Goal: Information Seeking & Learning: Find specific fact

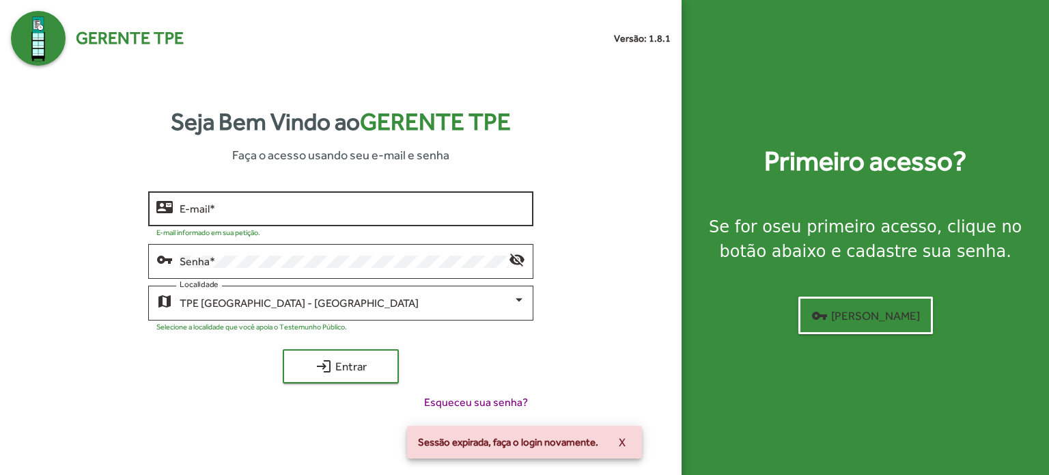
click at [276, 212] on input "E-mail *" at bounding box center [353, 209] width 346 height 12
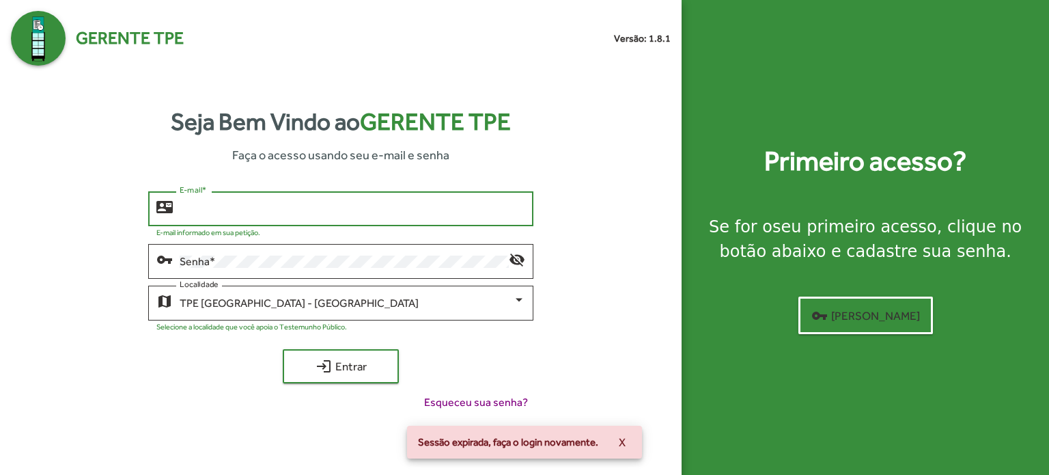
click at [298, 206] on input "E-mail *" at bounding box center [353, 209] width 346 height 12
click at [525, 203] on div "contact_mail E-mail *" at bounding box center [340, 208] width 385 height 38
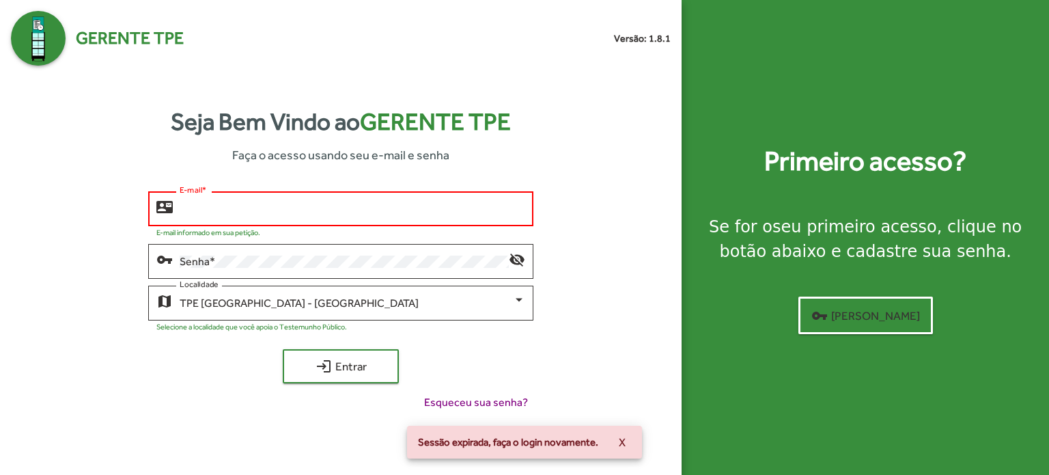
click at [0, 474] on com-1password-button at bounding box center [0, 475] width 0 height 0
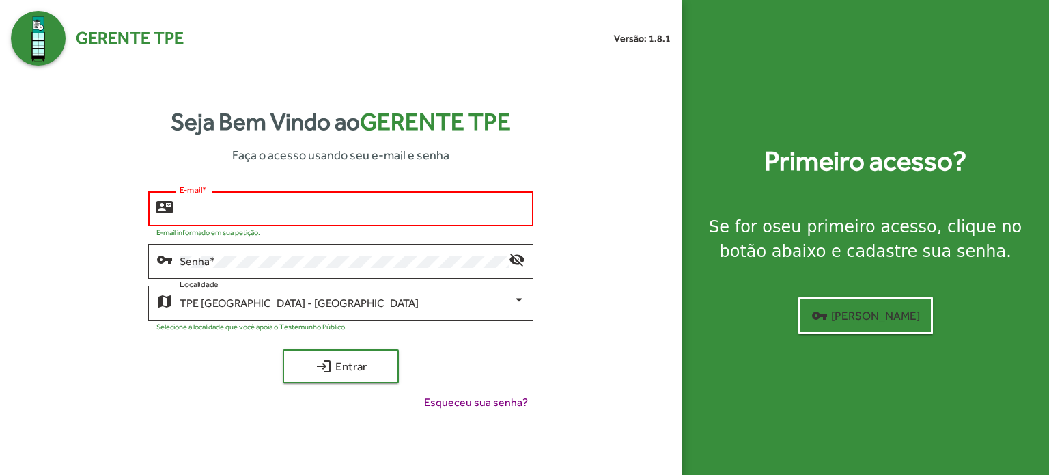
click at [305, 210] on input "E-mail *" at bounding box center [353, 209] width 346 height 12
click at [262, 209] on input "E-mail *" at bounding box center [353, 209] width 346 height 12
type input "**********"
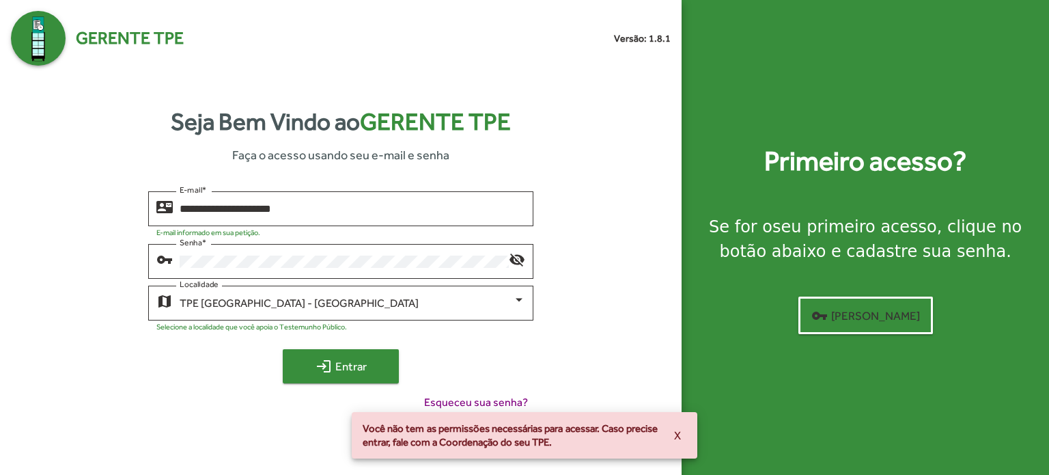
click at [288, 359] on button "login Entrar" at bounding box center [341, 366] width 116 height 34
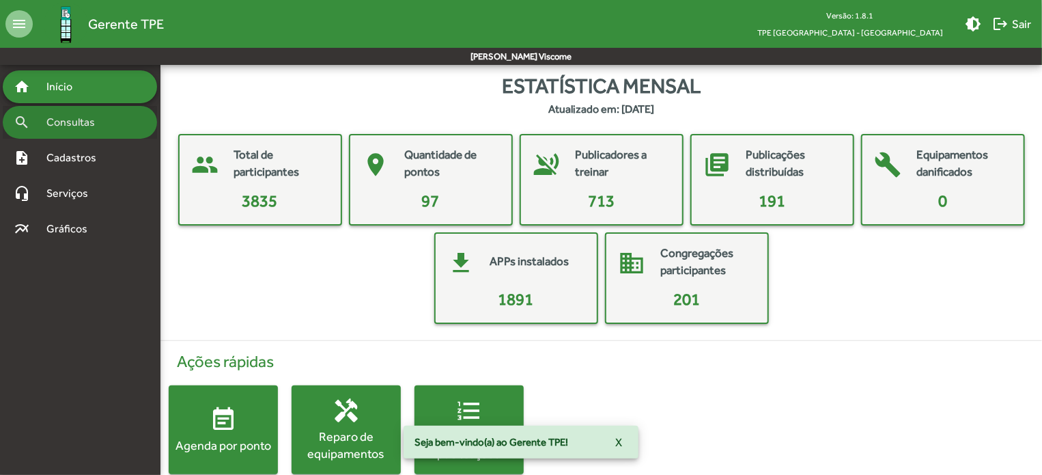
click at [92, 120] on span "Consultas" at bounding box center [75, 122] width 74 height 16
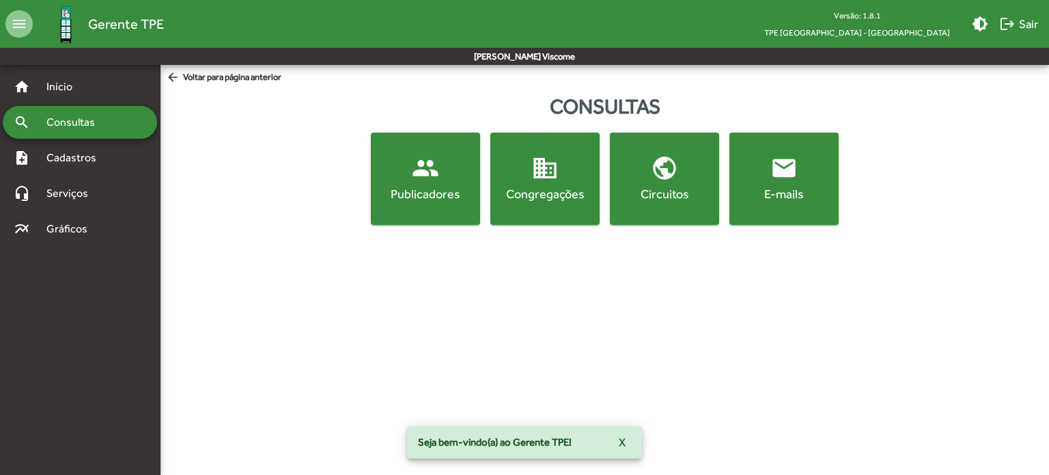
click at [755, 167] on span "email E-mails" at bounding box center [784, 178] width 104 height 48
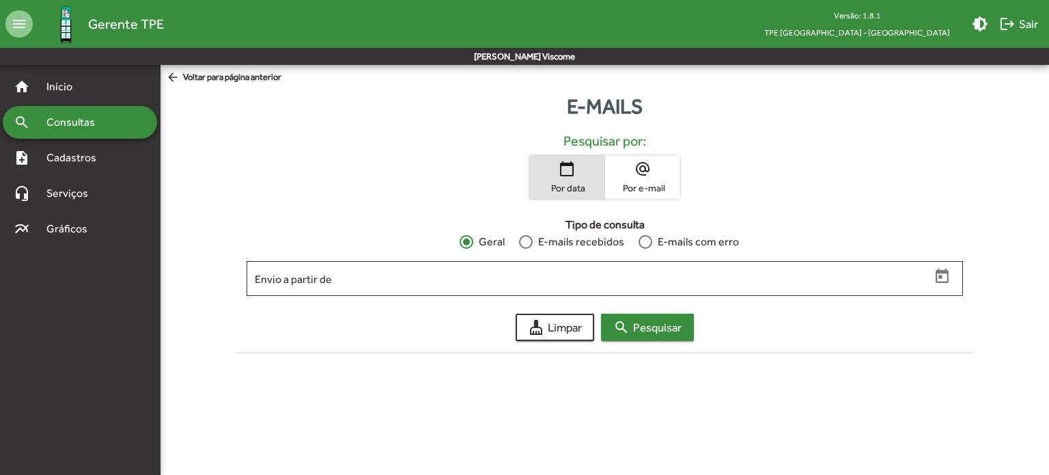
click at [644, 327] on span "search Pesquisar" at bounding box center [647, 327] width 68 height 25
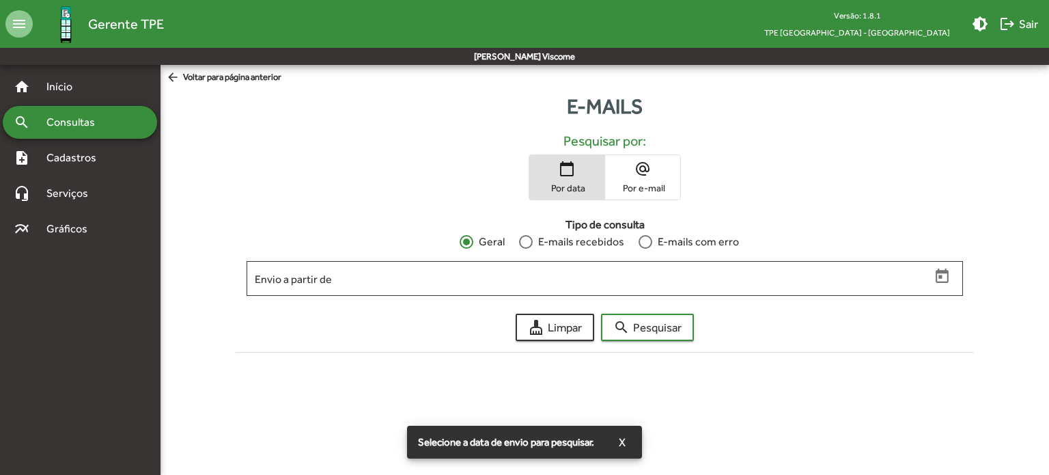
click at [559, 165] on mat-icon "calendar_today" at bounding box center [567, 169] width 16 height 16
click at [566, 179] on span "calendar_today Por data" at bounding box center [566, 177] width 75 height 44
click at [583, 171] on span "calendar_today Por data" at bounding box center [566, 177] width 75 height 44
click at [546, 174] on span "calendar_today Por data" at bounding box center [566, 177] width 75 height 44
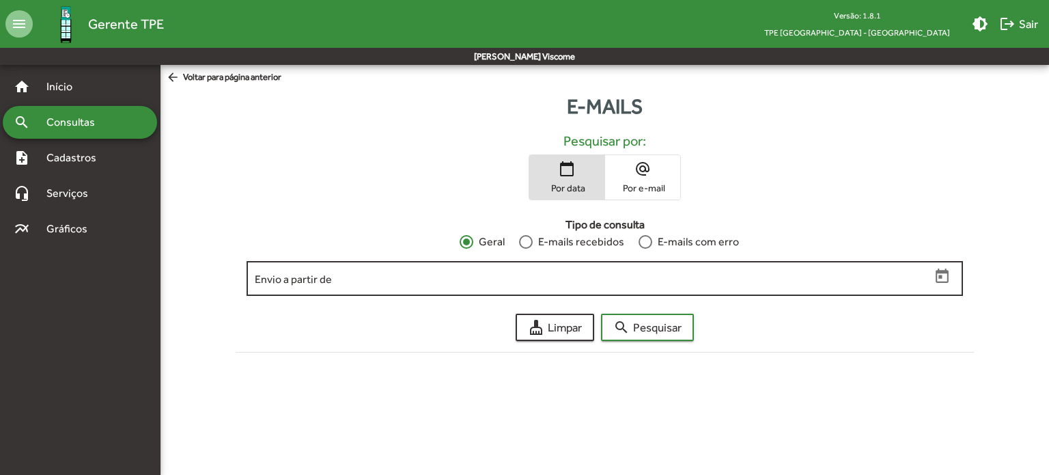
click at [454, 279] on input "Envio a partir de" at bounding box center [593, 279] width 676 height 12
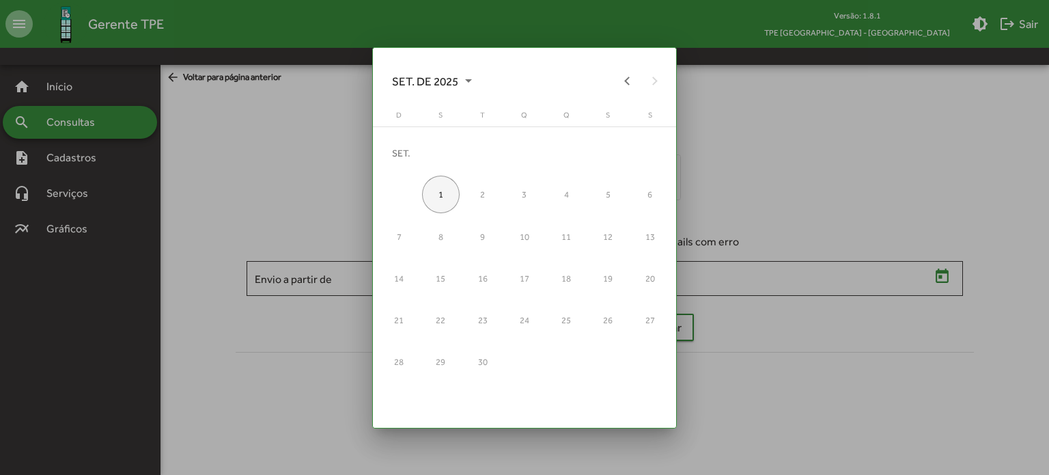
click at [436, 196] on div "1" at bounding box center [441, 195] width 38 height 38
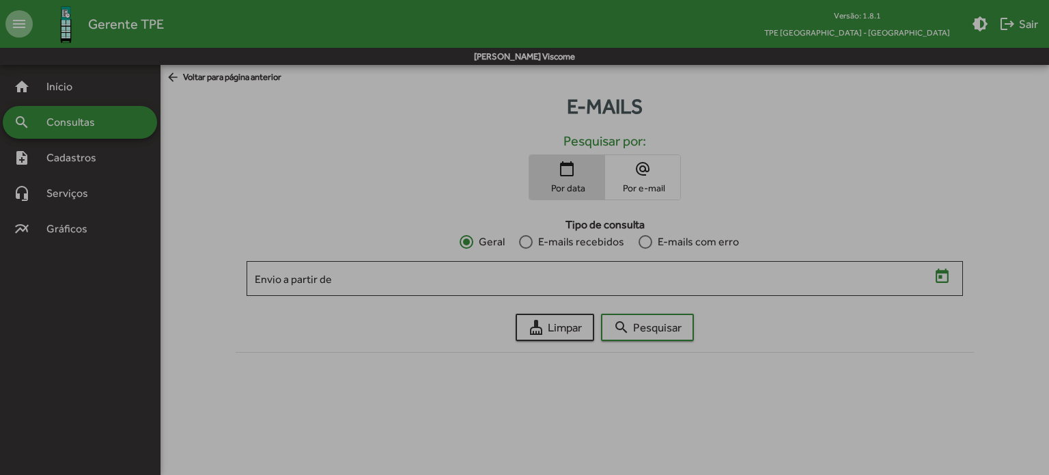
type input "**********"
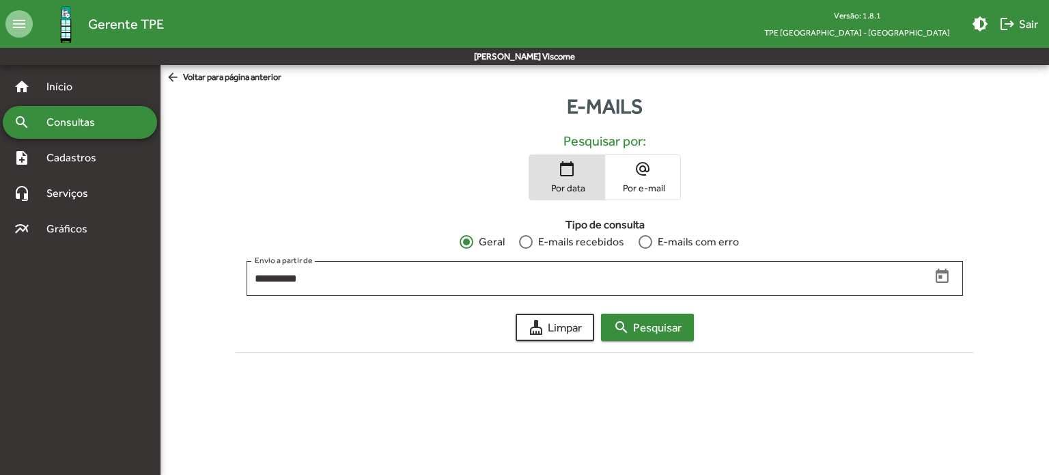
click at [663, 335] on span "search Pesquisar" at bounding box center [647, 327] width 68 height 25
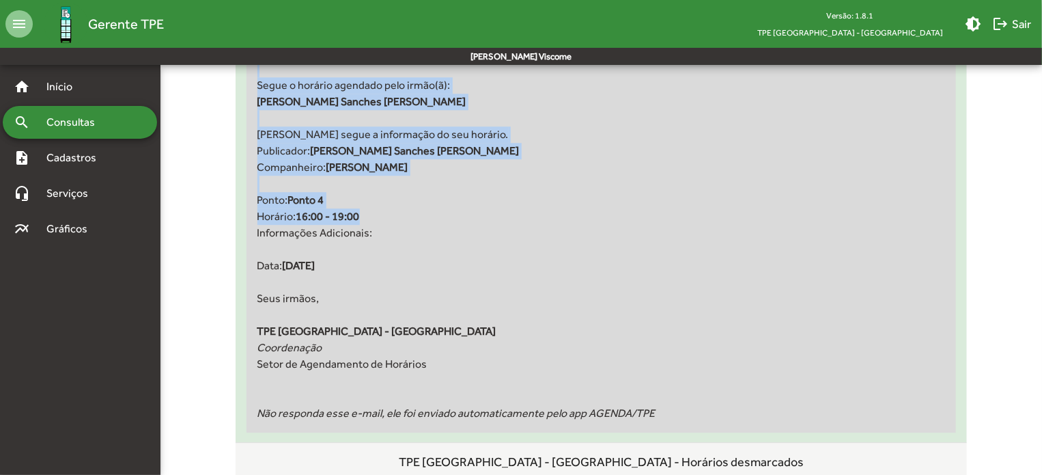
scroll to position [1849, 0]
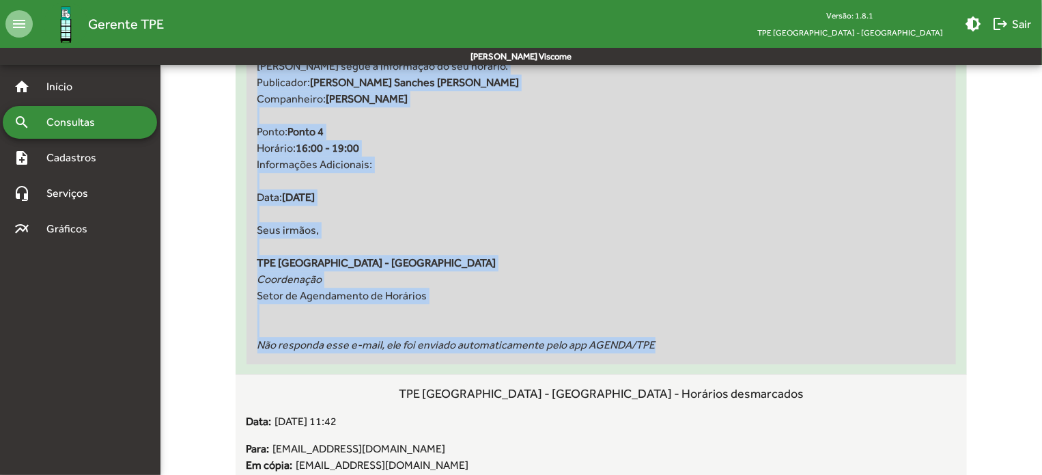
drag, startPoint x: 403, startPoint y: 147, endPoint x: 669, endPoint y: 351, distance: 335.7
click at [669, 351] on div "TPE [GEOGRAPHIC_DATA] - Centro - Horário agendado para o eventoBeauty Fair 2025…" at bounding box center [602, 117] width 710 height 494
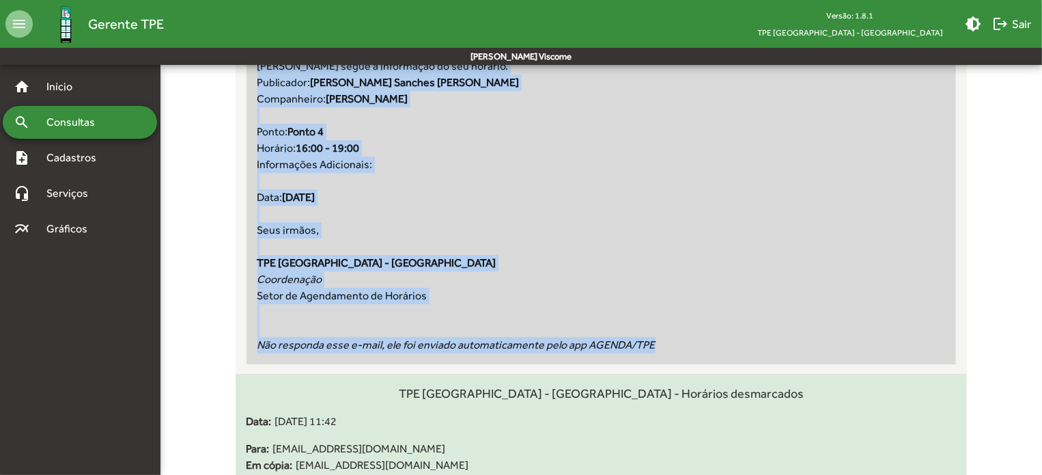
copy div "TPE [GEOGRAPHIC_DATA] - Centro - Horário agendado para o eventoBeauty Fair 2025…"
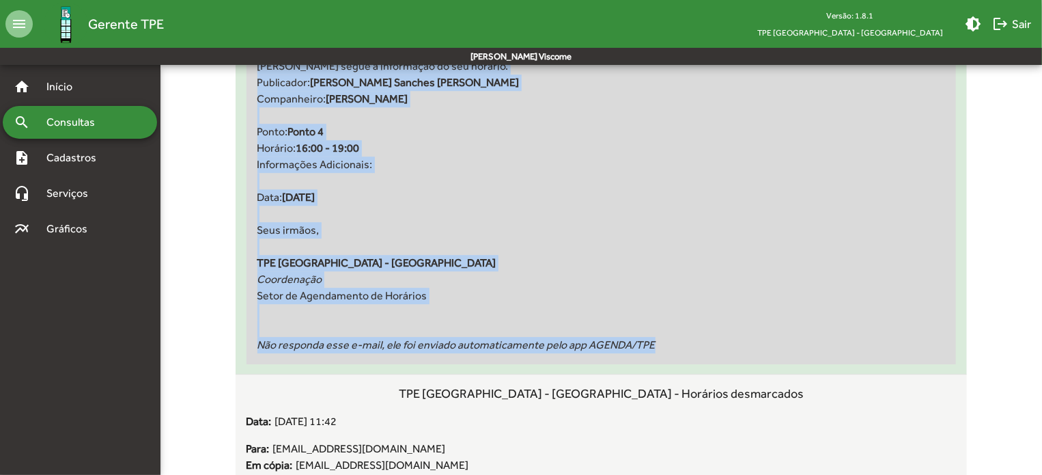
click at [683, 217] on div "Prezado(a) irmão(ã): Segue o horário agendado pelo irmão(ã): [PERSON_NAME] segu…" at bounding box center [602, 164] width 710 height 399
